Goal: Task Accomplishment & Management: Manage account settings

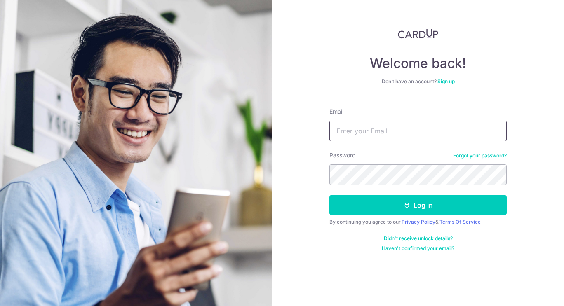
drag, startPoint x: 0, startPoint y: 0, endPoint x: 369, endPoint y: 134, distance: 393.1
click at [369, 134] on input "Email" at bounding box center [417, 131] width 177 height 21
type input "[EMAIL_ADDRESS][DOMAIN_NAME]"
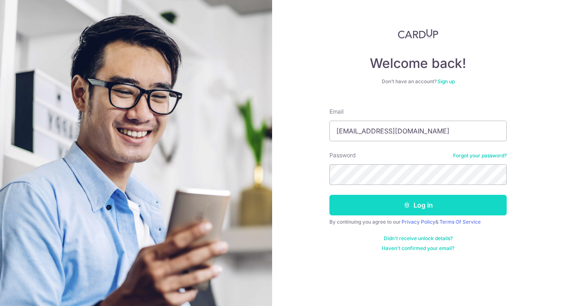
click at [365, 211] on button "Log in" at bounding box center [417, 205] width 177 height 21
